Goal: Navigation & Orientation: Find specific page/section

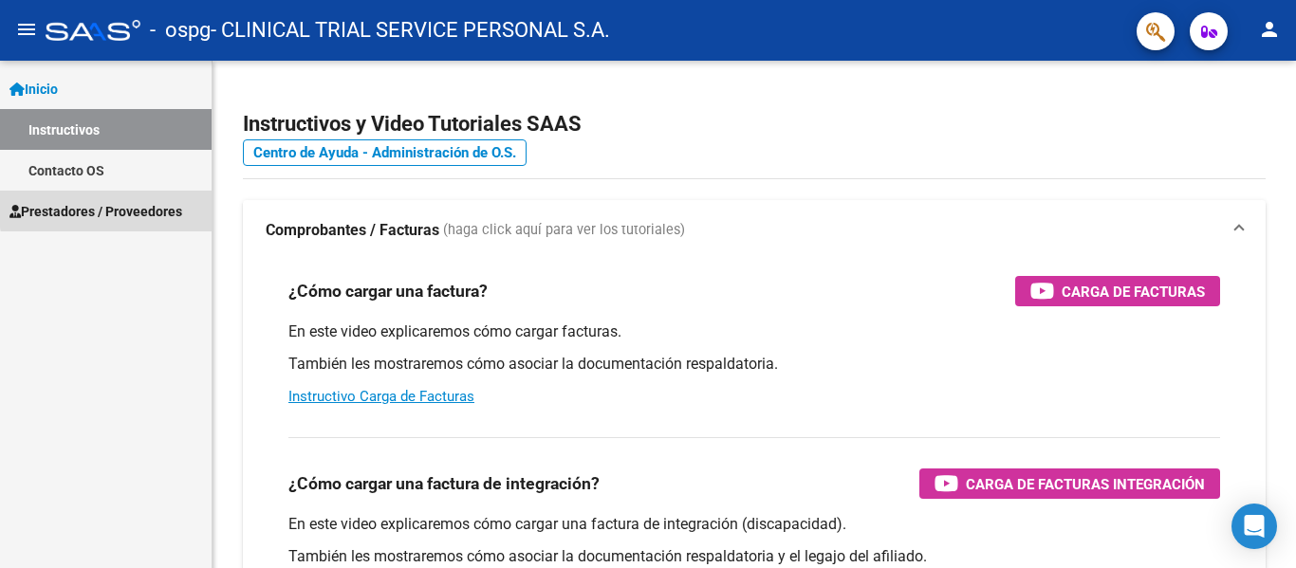
click at [139, 206] on span "Prestadores / Proveedores" at bounding box center [95, 211] width 173 height 21
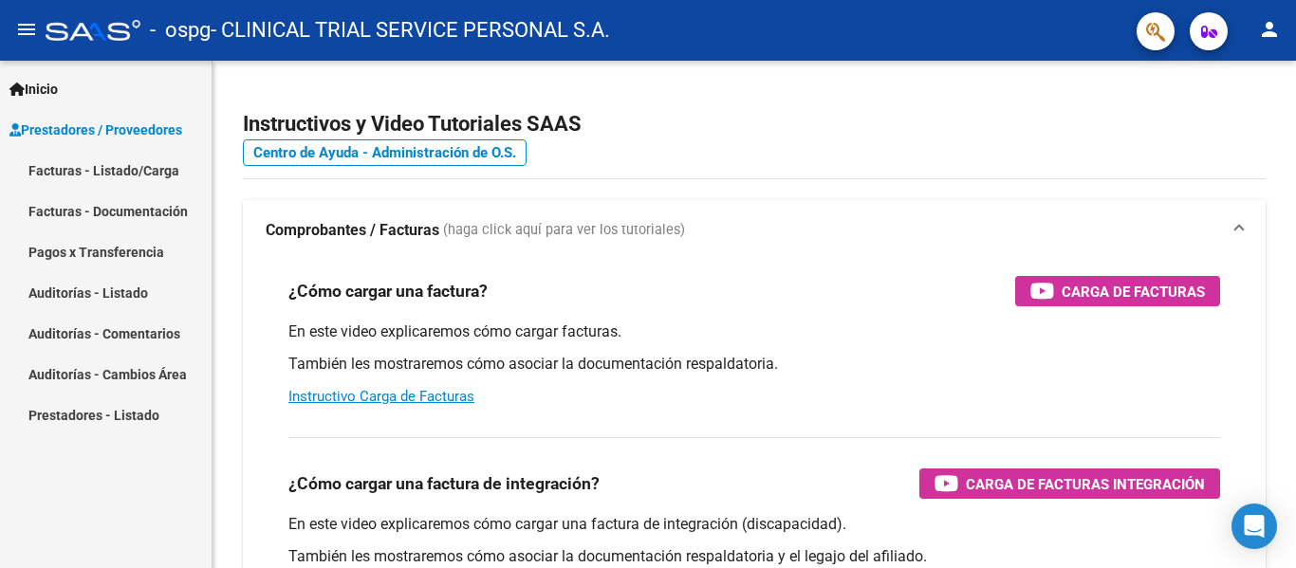
click at [22, 29] on mat-icon "menu" at bounding box center [26, 29] width 23 height 23
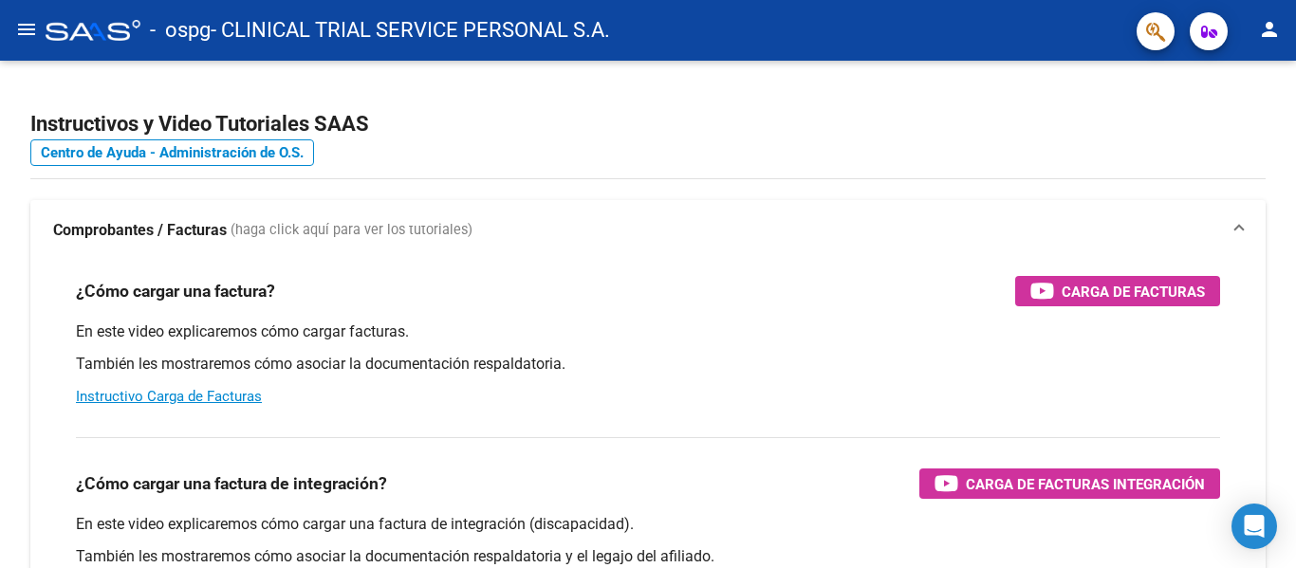
click at [77, 28] on div at bounding box center [93, 30] width 95 height 21
click at [23, 24] on mat-icon "menu" at bounding box center [26, 29] width 23 height 23
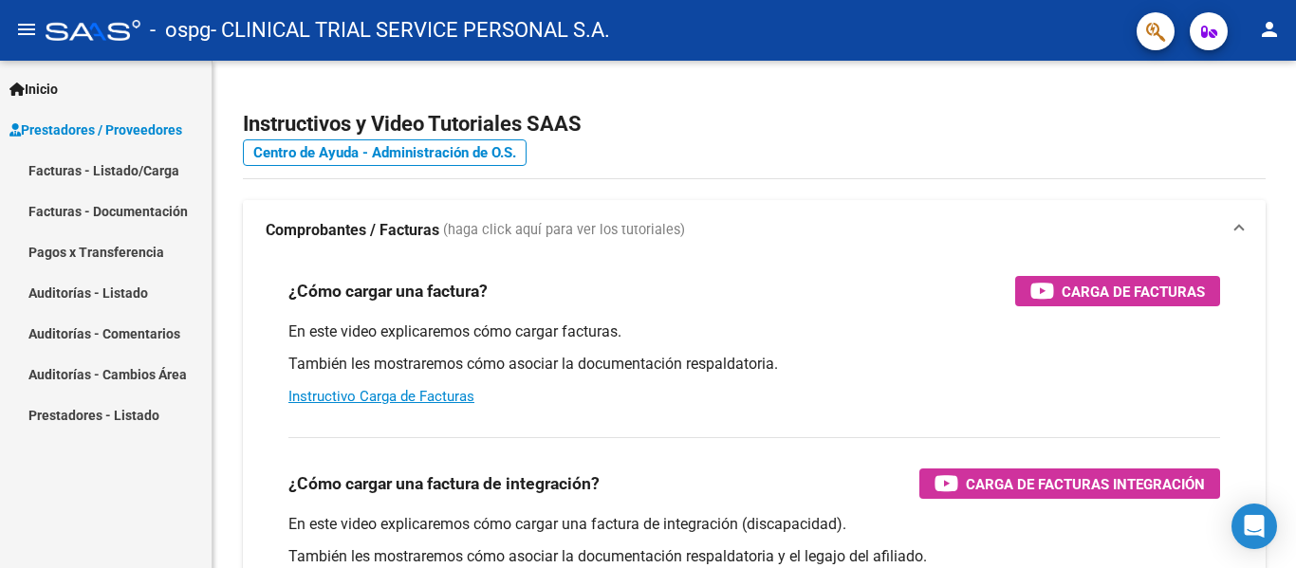
click at [125, 368] on link "Auditorías - Cambios Área" at bounding box center [106, 374] width 212 height 41
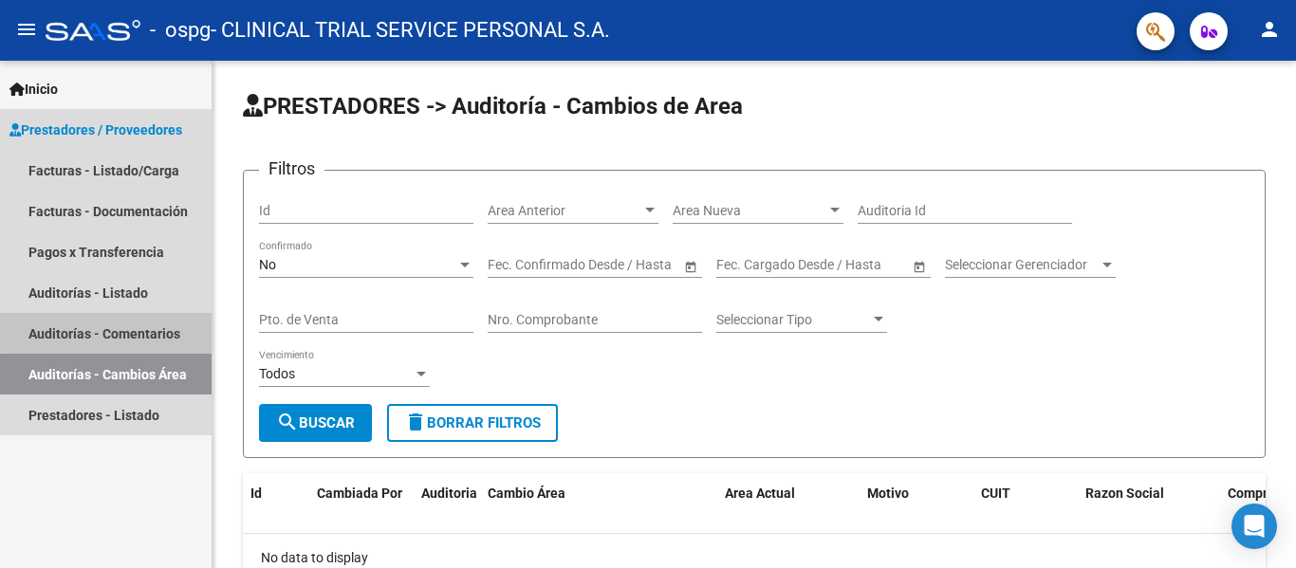
click at [119, 330] on link "Auditorías - Comentarios" at bounding box center [106, 333] width 212 height 41
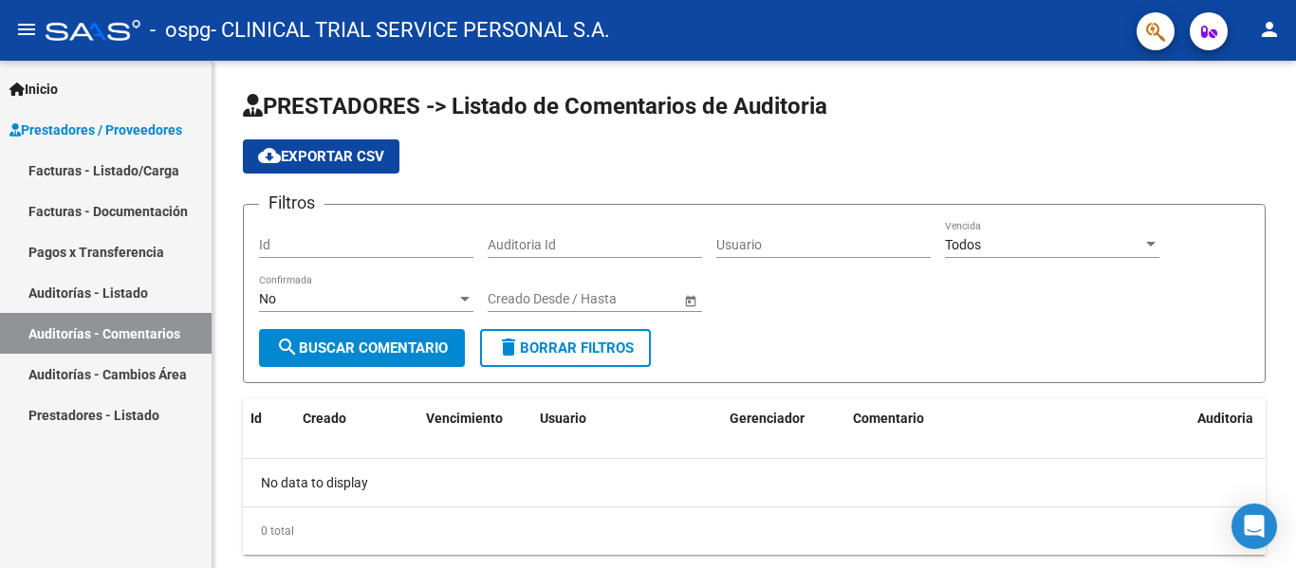
click at [25, 33] on mat-icon "menu" at bounding box center [26, 29] width 23 height 23
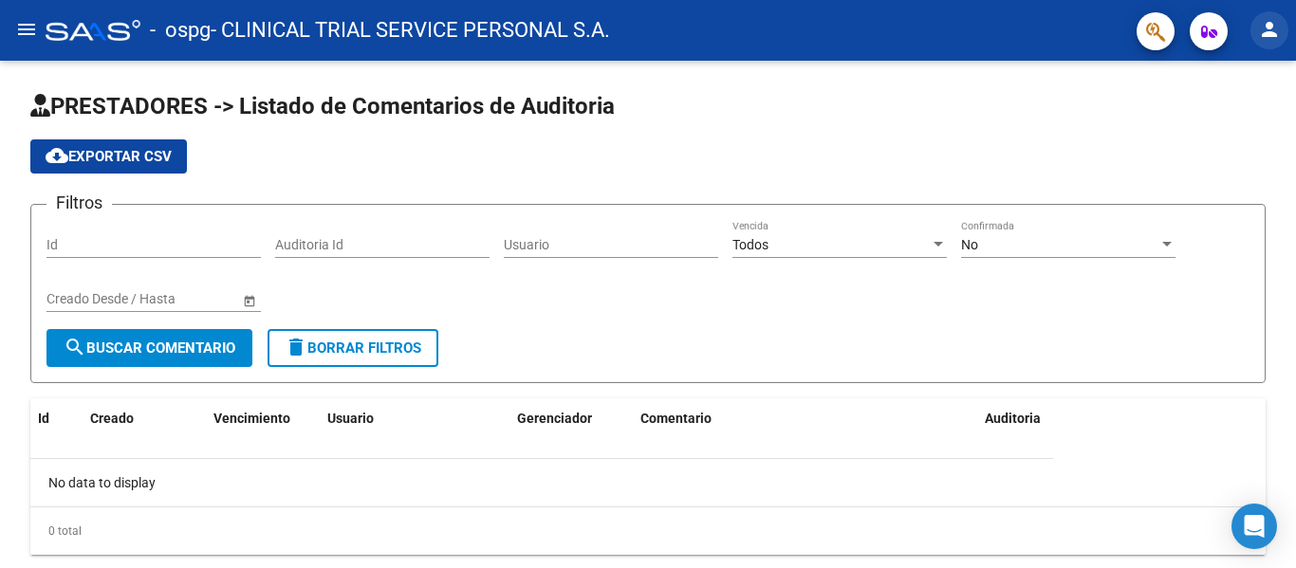
click at [1268, 22] on mat-icon "person" at bounding box center [1269, 29] width 23 height 23
click at [1268, 22] on div at bounding box center [648, 284] width 1296 height 568
